Goal: Task Accomplishment & Management: Use online tool/utility

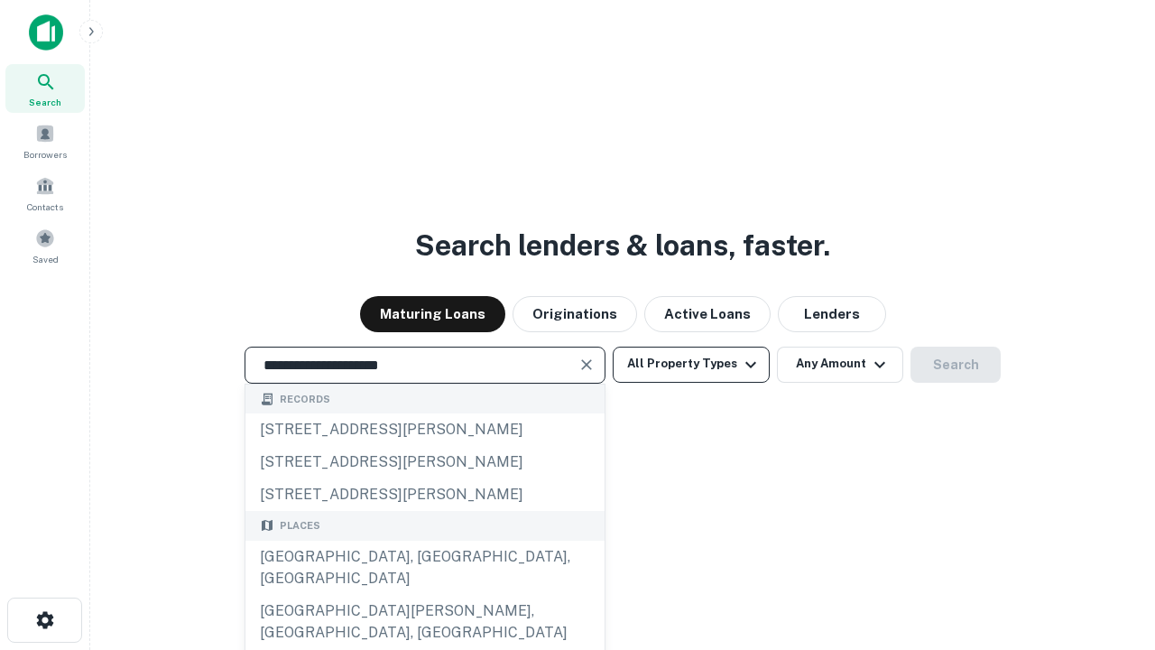
click at [424, 595] on div "[GEOGRAPHIC_DATA], [GEOGRAPHIC_DATA], [GEOGRAPHIC_DATA]" at bounding box center [425, 568] width 359 height 54
type input "**********"
click at [691, 364] on button "All Property Types" at bounding box center [691, 365] width 157 height 36
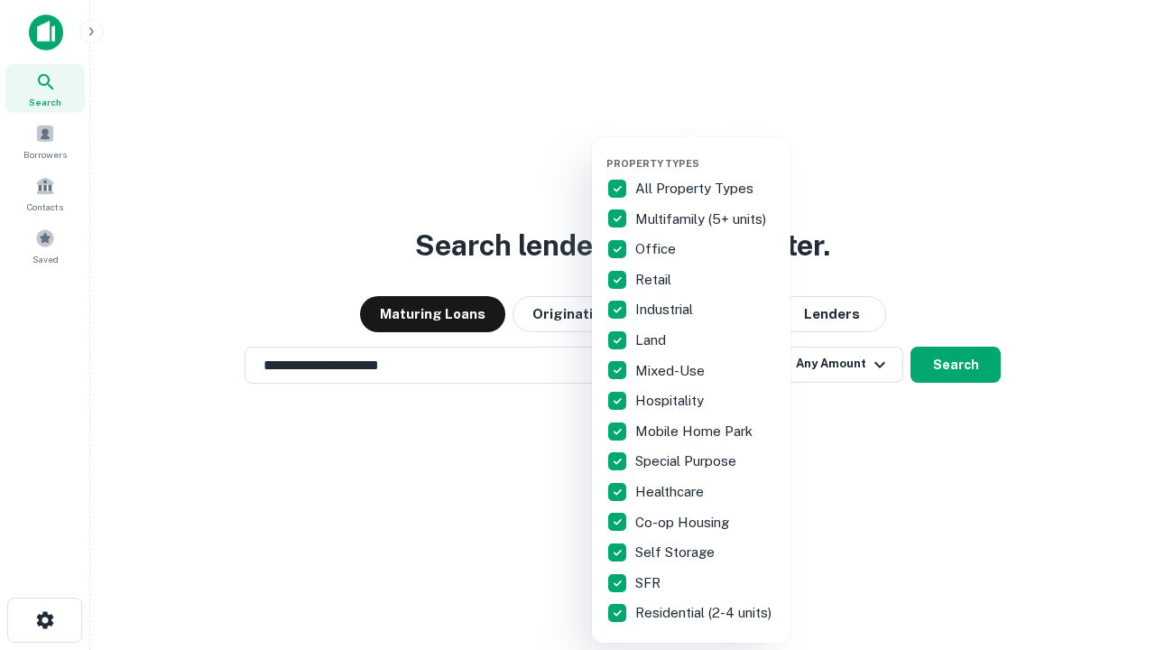
click at [706, 152] on button "button" at bounding box center [706, 152] width 199 height 1
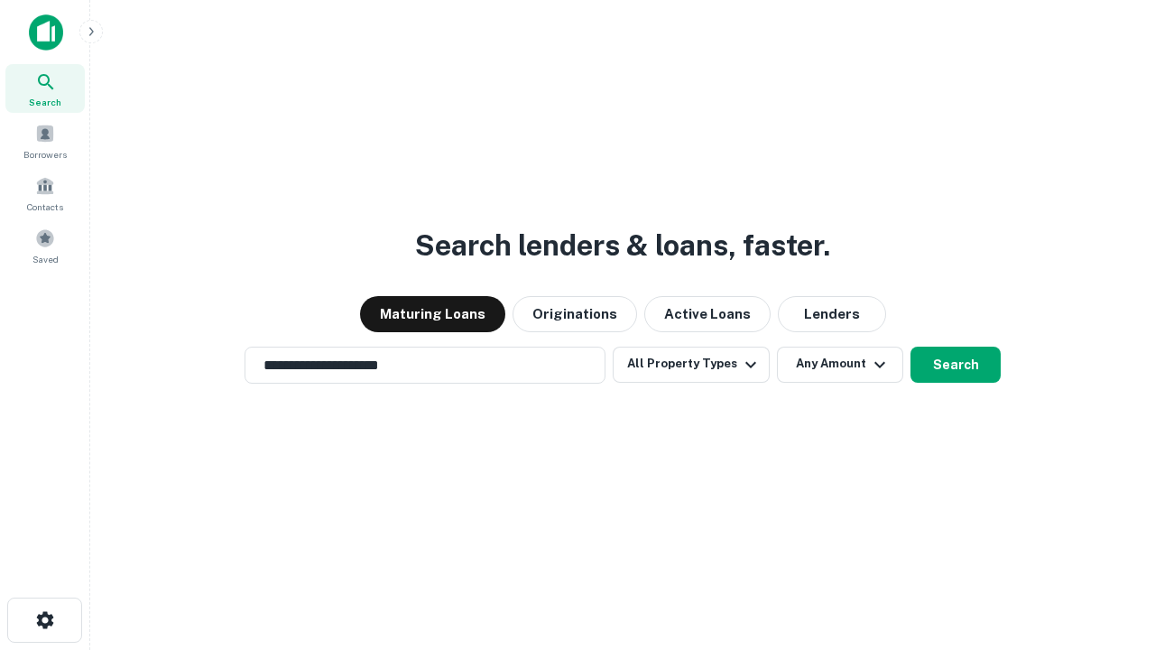
scroll to position [28, 0]
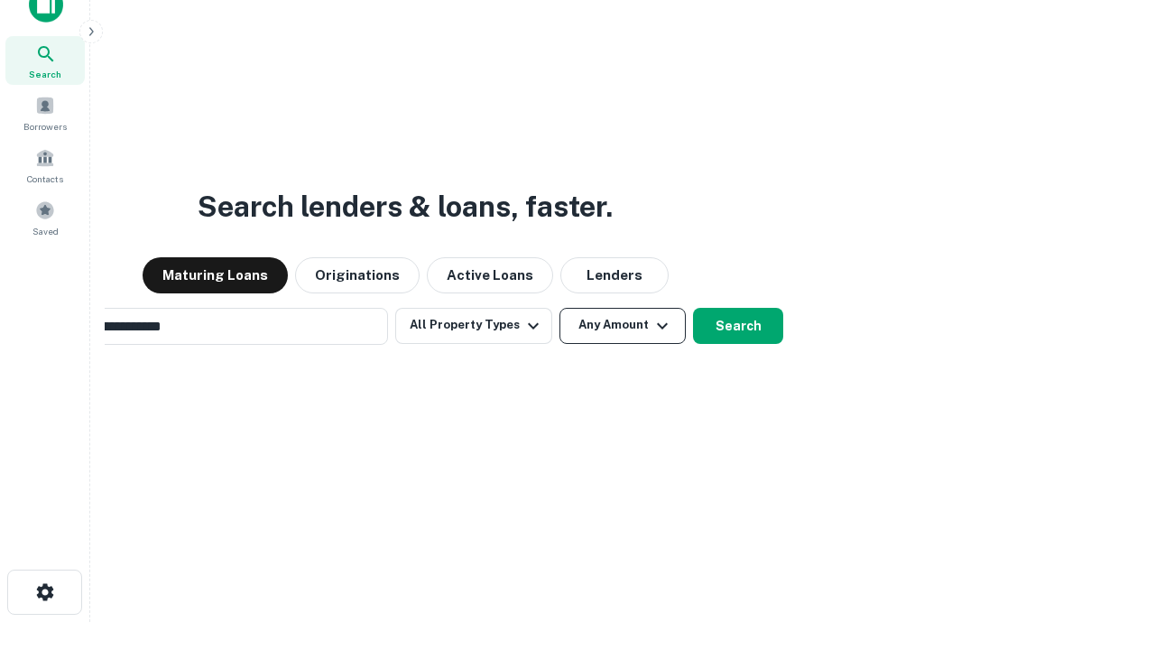
click at [560, 308] on button "Any Amount" at bounding box center [623, 326] width 126 height 36
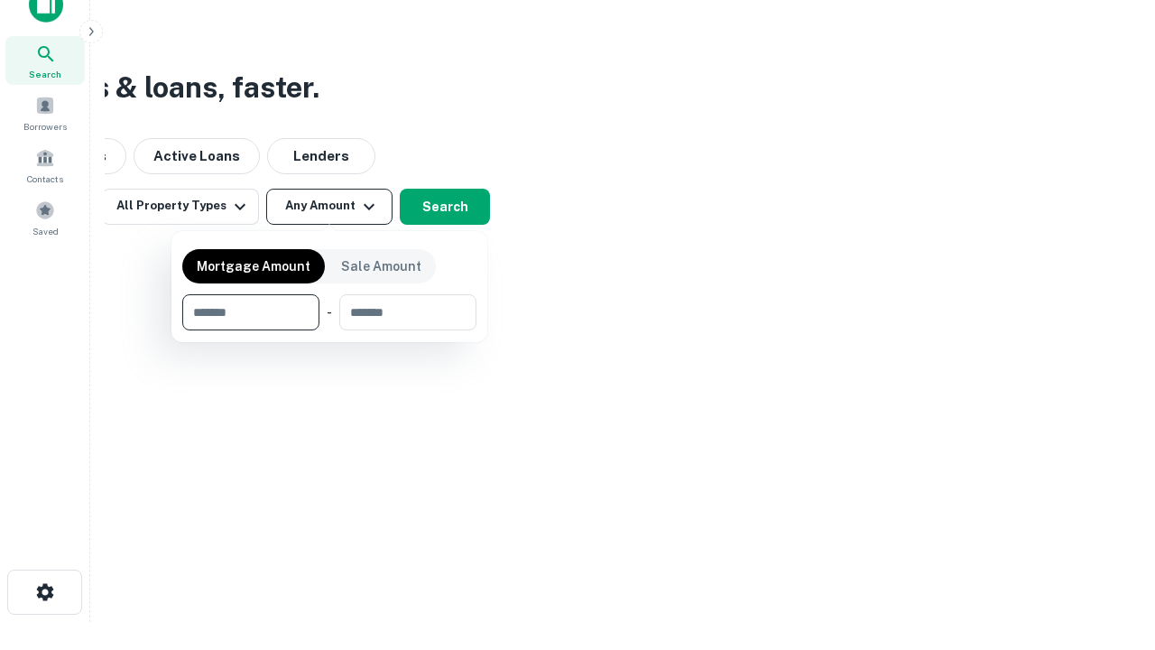
scroll to position [29, 0]
type input "*******"
click at [329, 330] on button "button" at bounding box center [329, 330] width 294 height 1
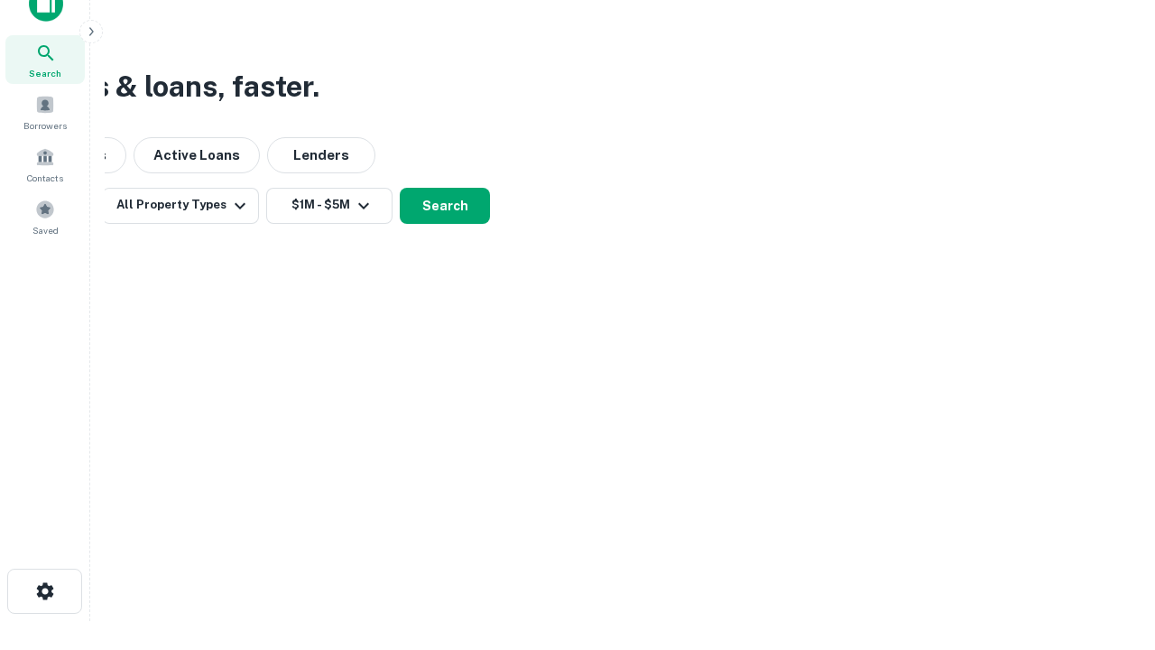
scroll to position [28, 0]
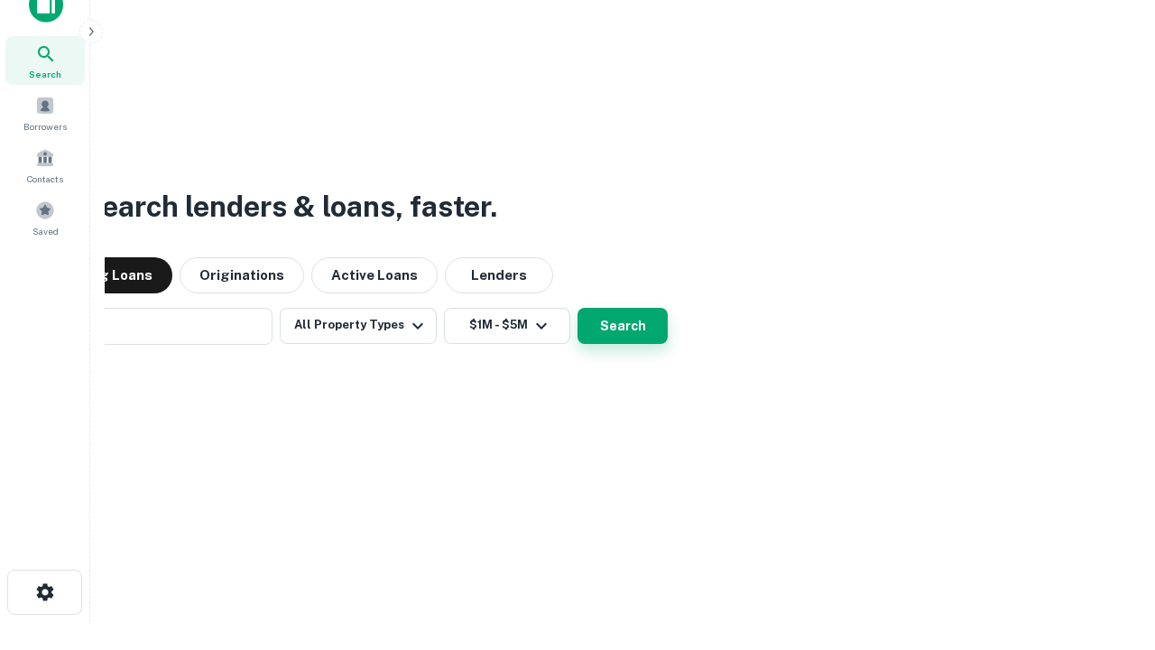
click at [578, 308] on button "Search" at bounding box center [623, 326] width 90 height 36
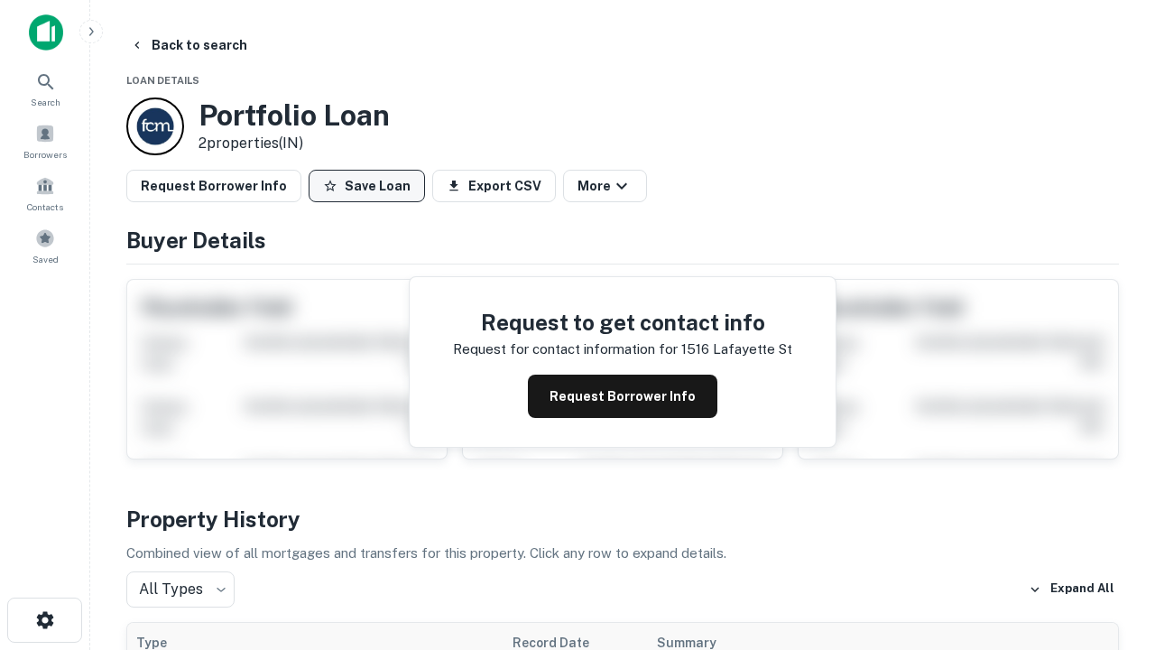
click at [366, 186] on button "Save Loan" at bounding box center [367, 186] width 116 height 32
click at [371, 186] on button "Loan Saved" at bounding box center [371, 186] width 125 height 32
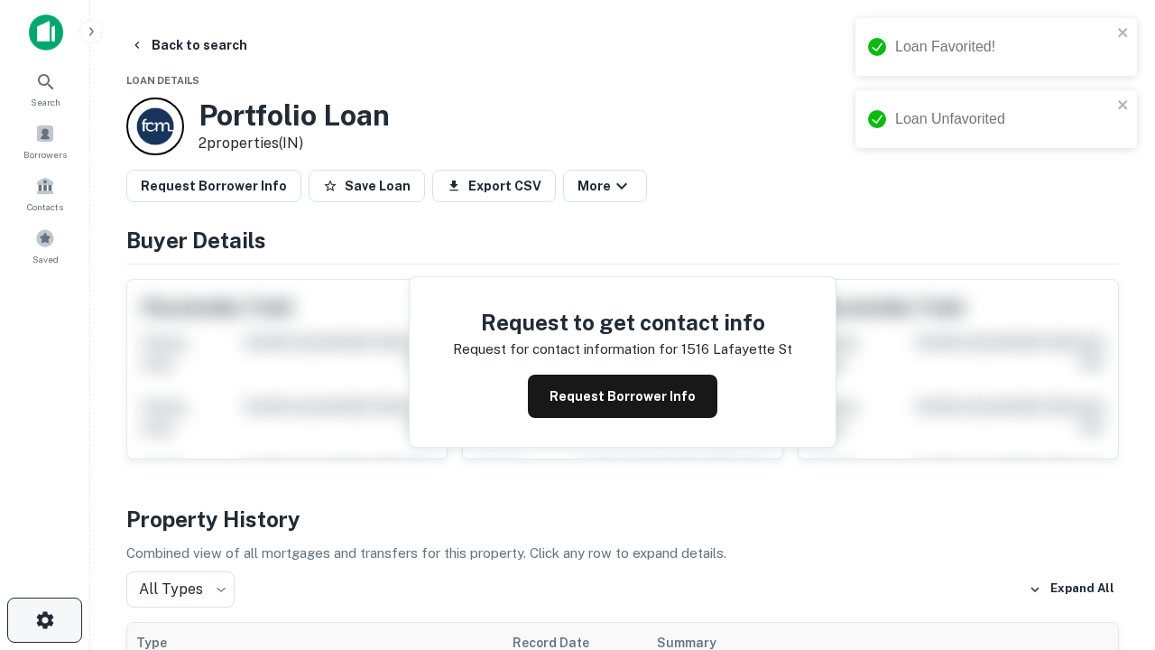
click at [44, 620] on icon "button" at bounding box center [45, 620] width 22 height 22
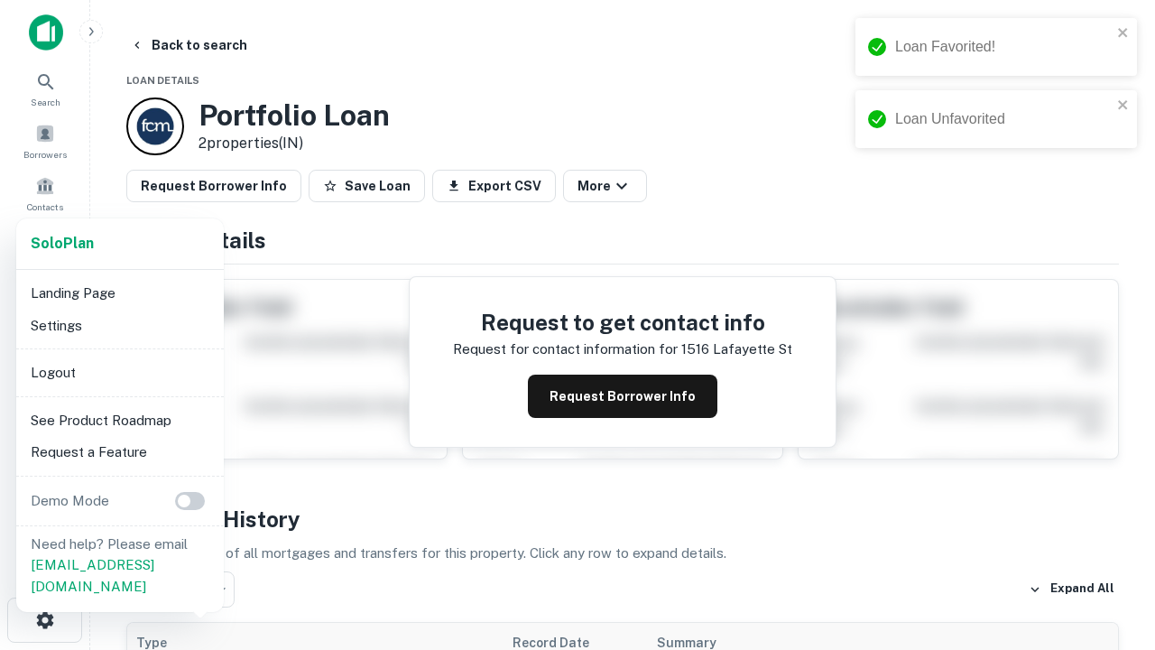
click at [119, 372] on li "Logout" at bounding box center [119, 373] width 193 height 32
